Goal: Find specific page/section: Find specific page/section

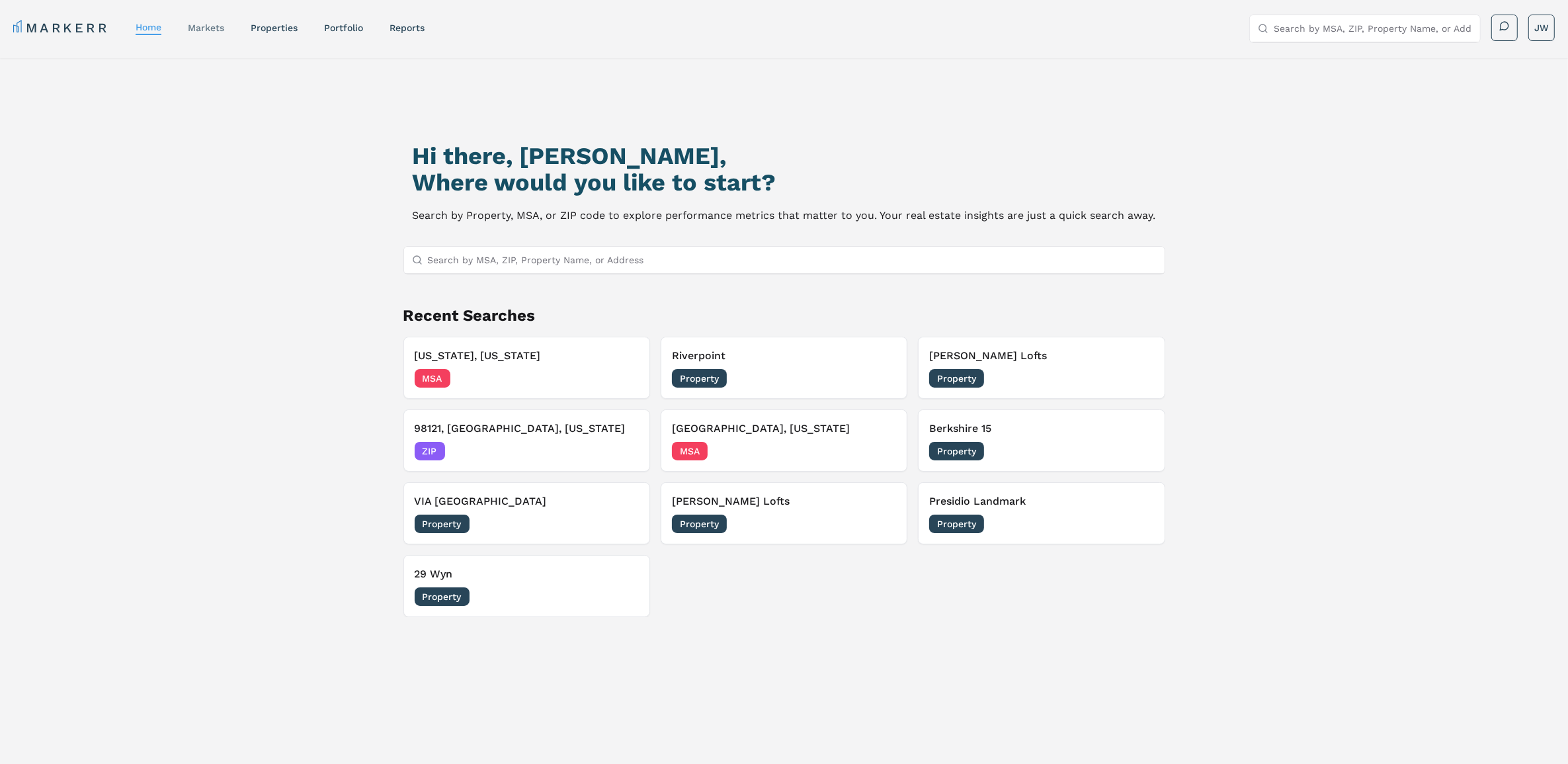
click at [211, 27] on link "markets" at bounding box center [205, 28] width 36 height 10
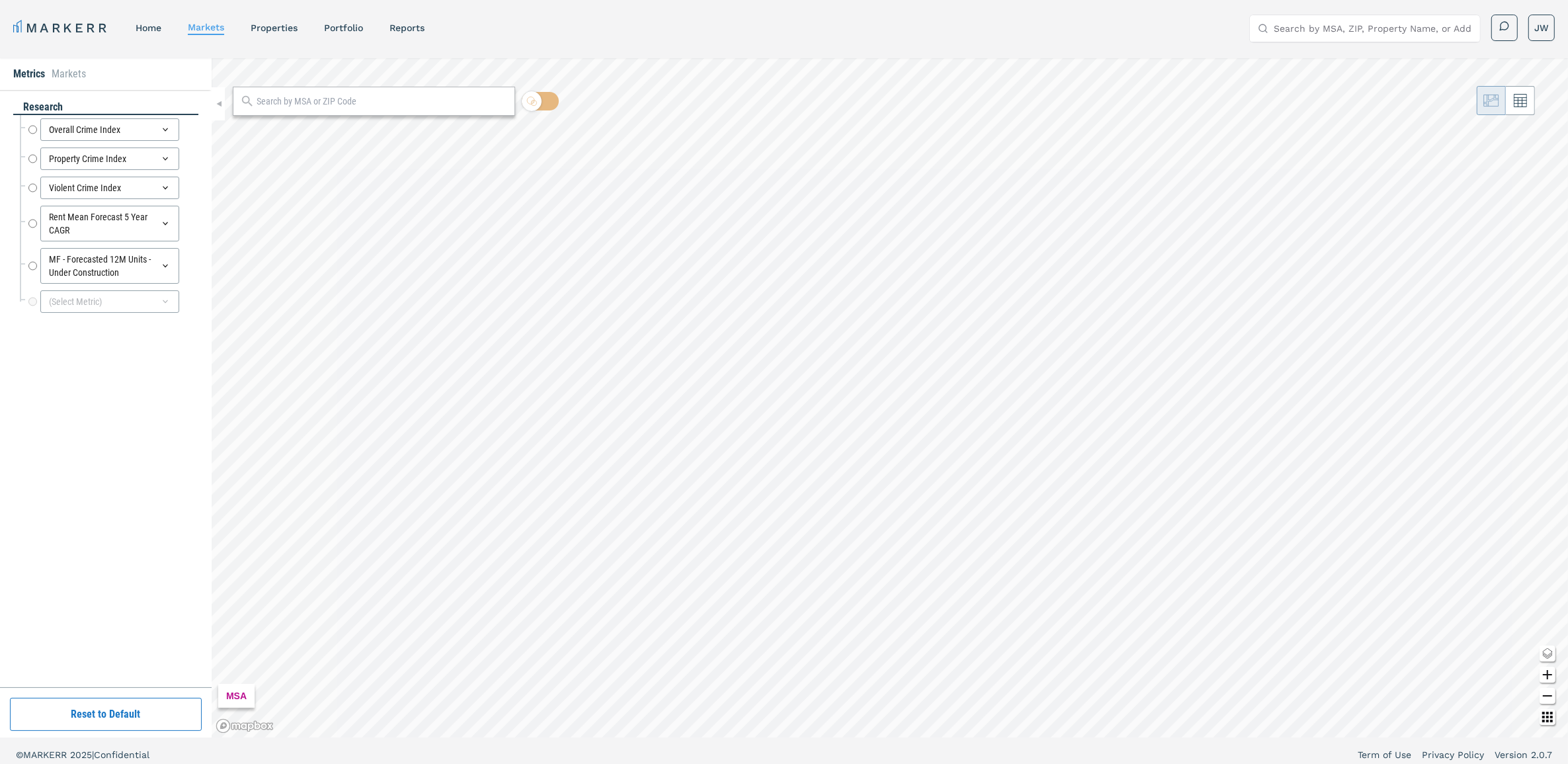
radio input "true"
click at [166, 156] on icon at bounding box center [165, 158] width 10 height 10
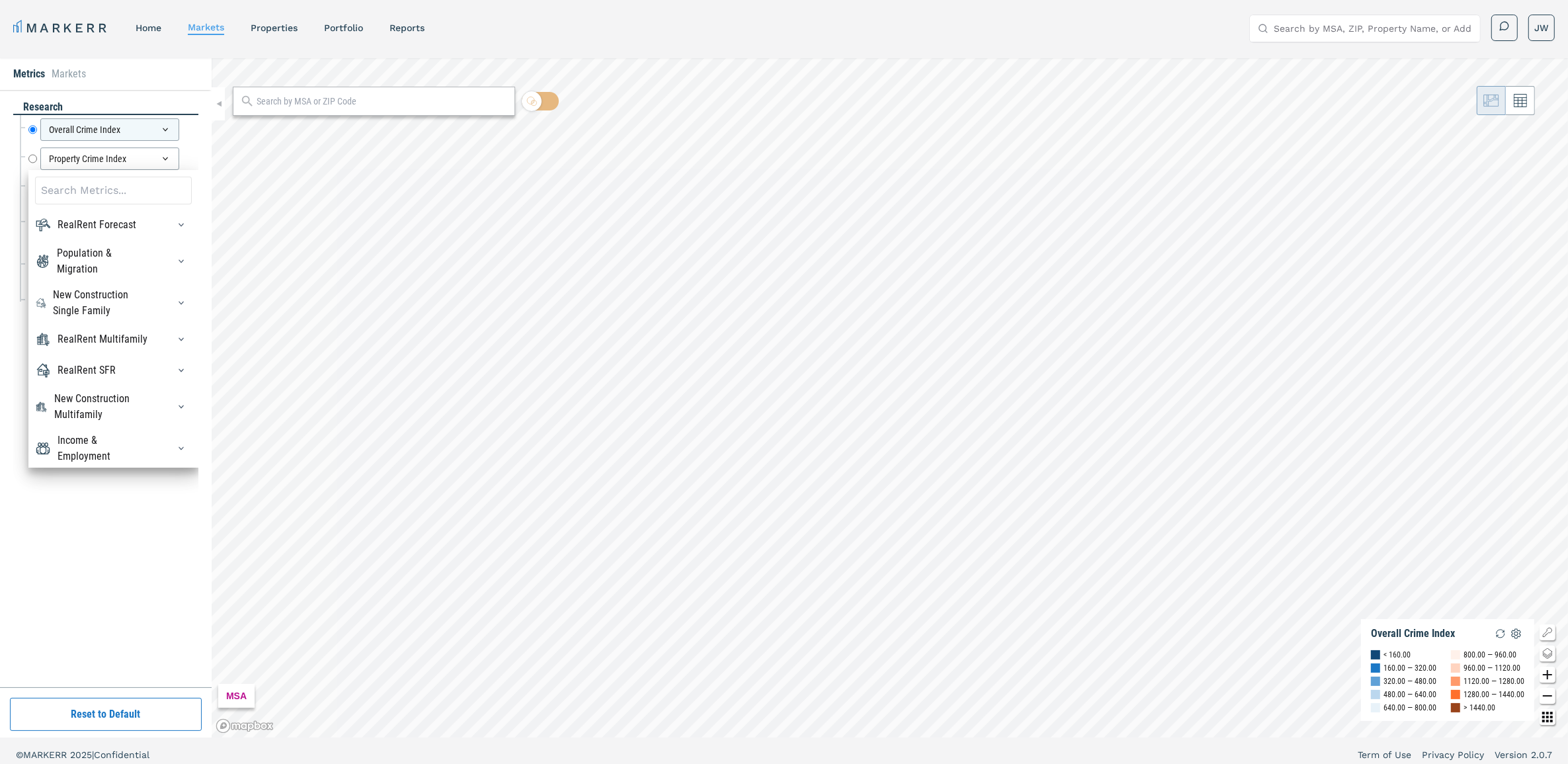
click at [205, 141] on div "research Overall Crime Index Overall Crime Index Property Crime Index Property …" at bounding box center [105, 388] width 211 height 597
